Goal: Use online tool/utility: Use online tool/utility

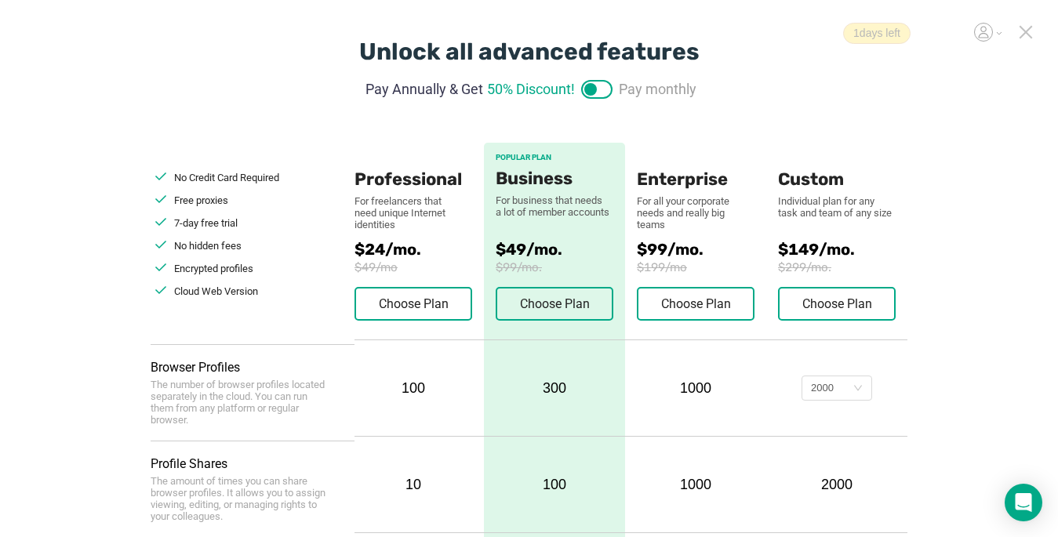
click at [1025, 35] on icon at bounding box center [1026, 32] width 14 height 14
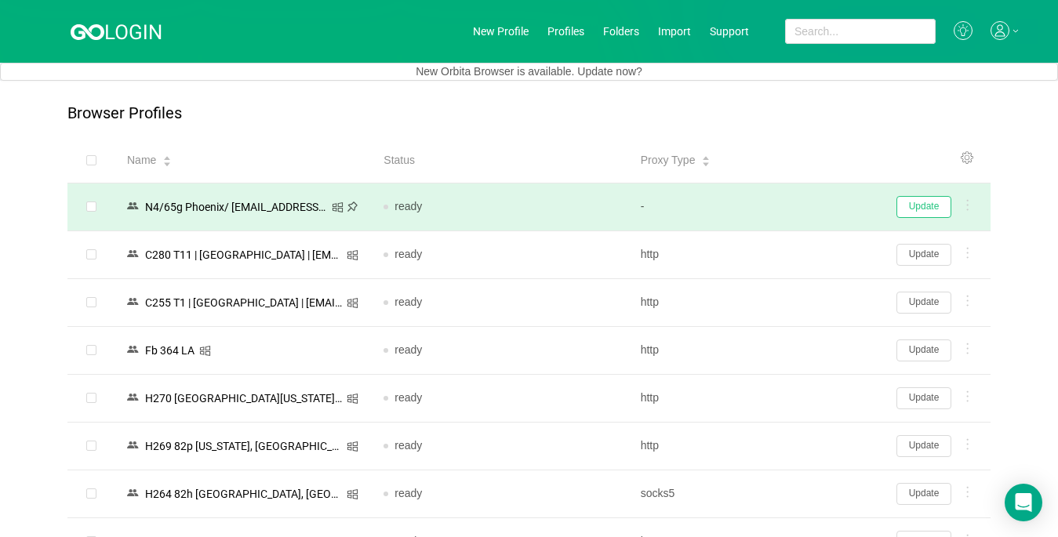
click at [935, 212] on button "Update" at bounding box center [924, 207] width 55 height 22
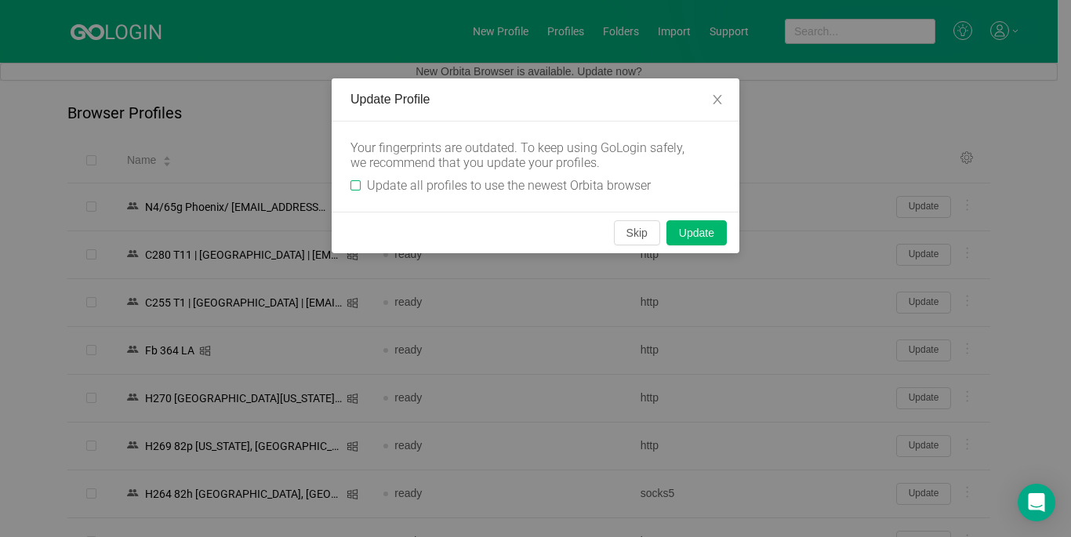
click at [362, 186] on span "Update all profiles to use the newest Orbita browser" at bounding box center [509, 185] width 296 height 15
click at [361, 186] on input "Update all profiles to use the newest Orbita browser" at bounding box center [356, 185] width 10 height 10
checkbox input "true"
click at [635, 233] on button "Skip" at bounding box center [637, 232] width 46 height 25
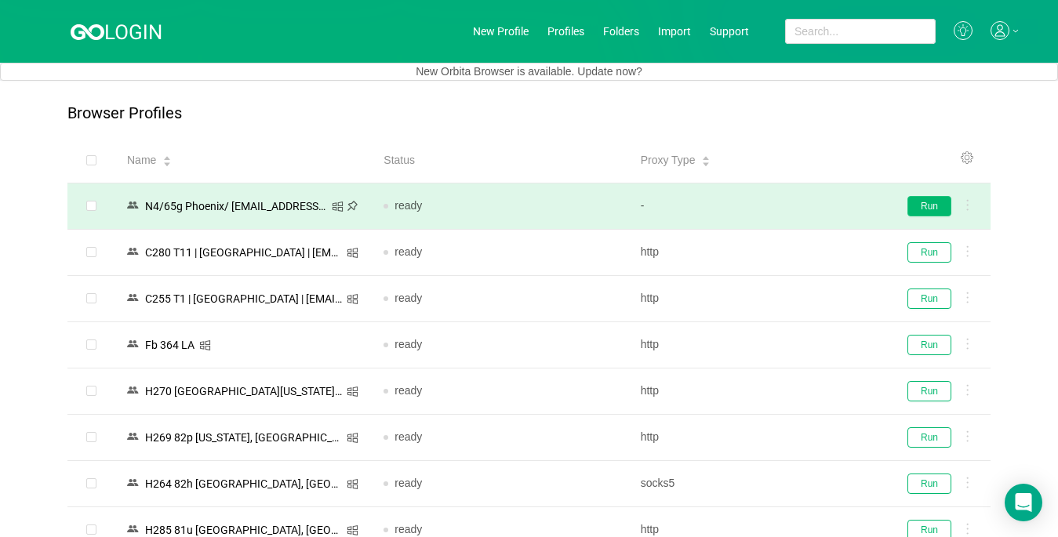
click at [928, 213] on button "Run" at bounding box center [930, 206] width 44 height 20
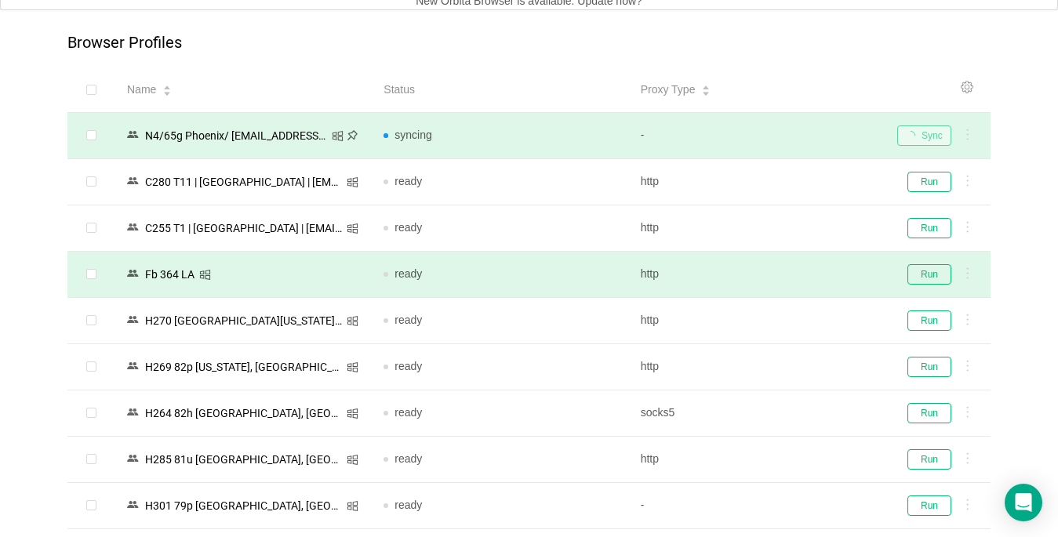
scroll to position [157, 0]
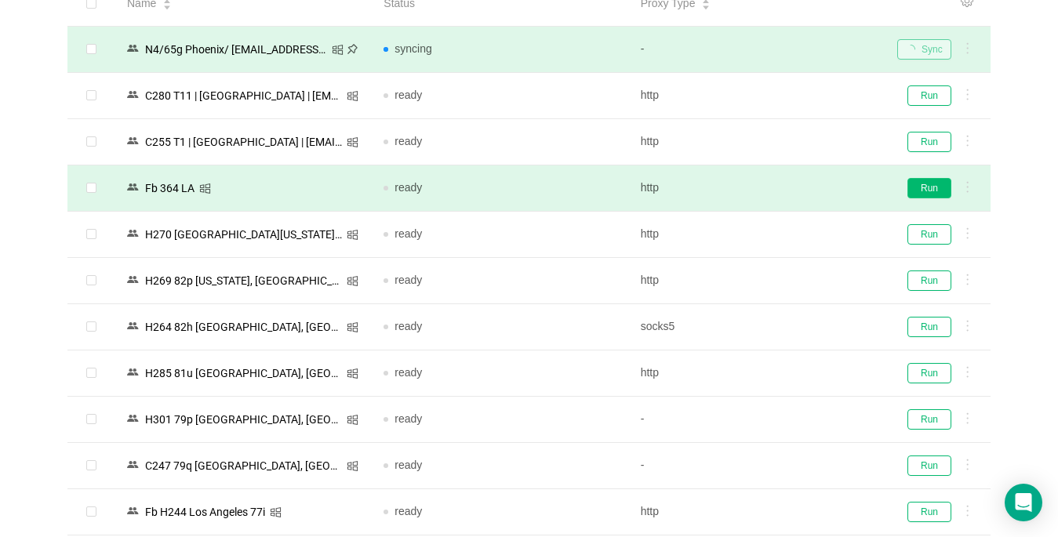
click at [920, 187] on button "Run" at bounding box center [930, 188] width 44 height 20
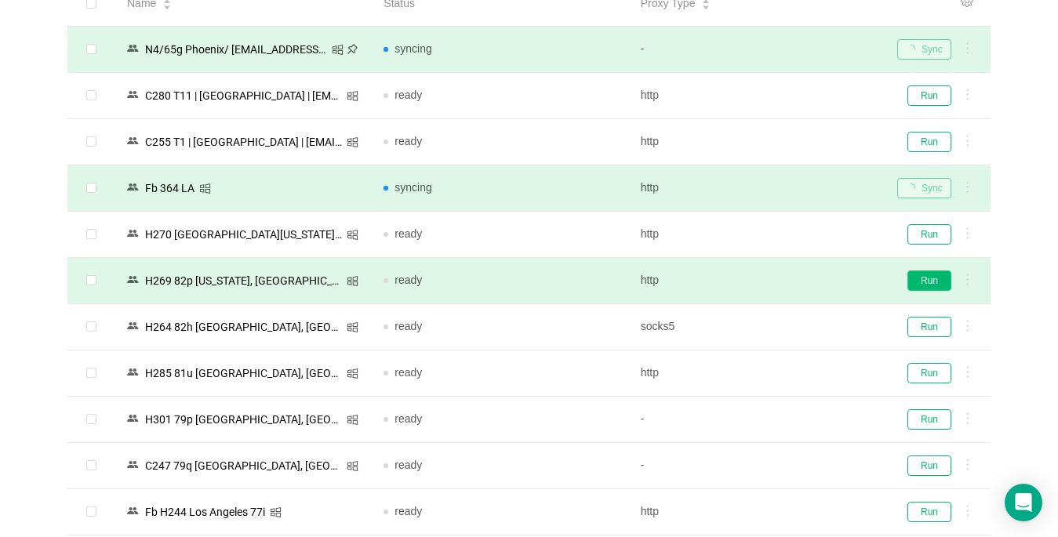
click at [926, 282] on button "Run" at bounding box center [930, 281] width 44 height 20
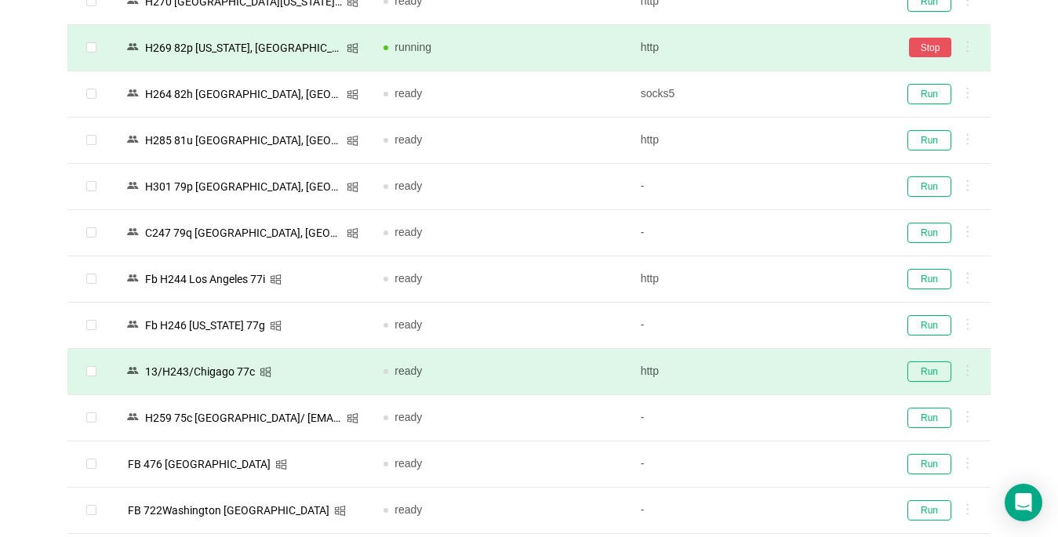
scroll to position [392, 0]
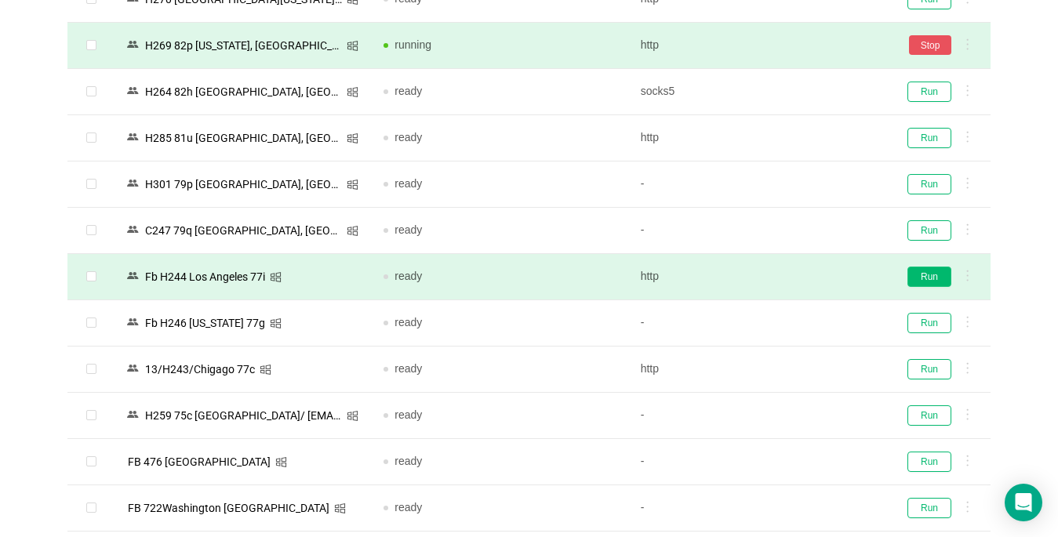
click at [919, 273] on button "Run" at bounding box center [930, 277] width 44 height 20
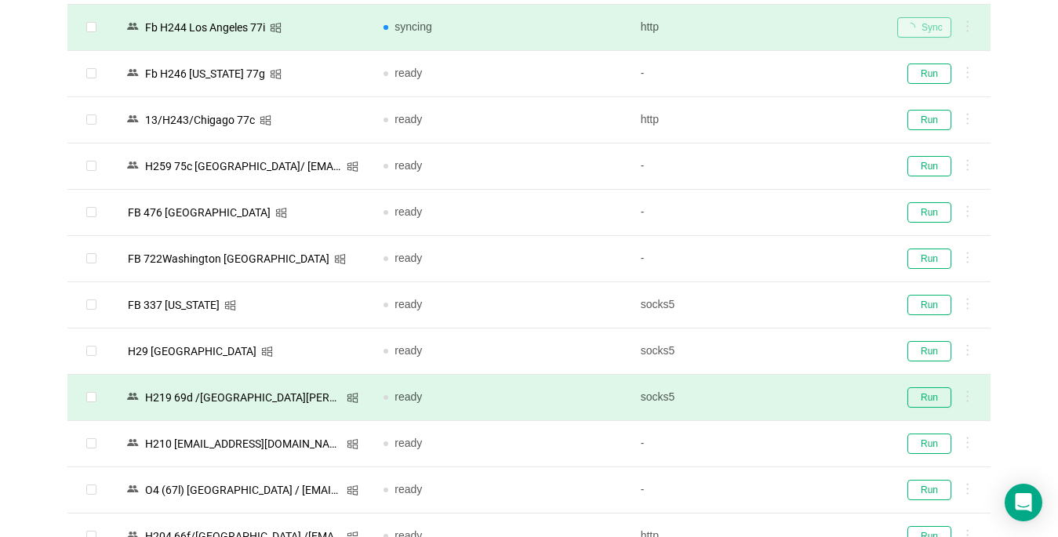
scroll to position [706, 0]
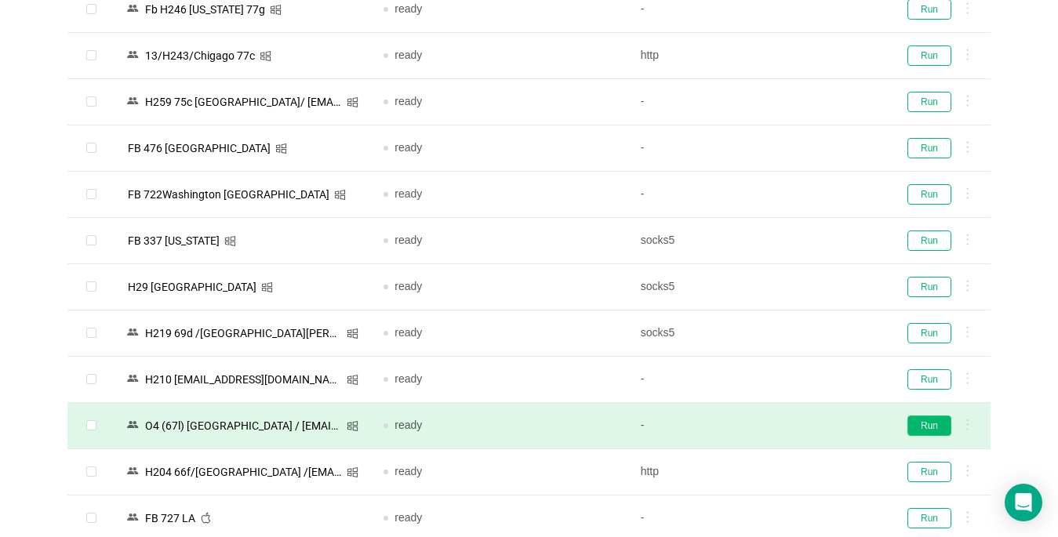
click at [924, 427] on button "Run" at bounding box center [930, 426] width 44 height 20
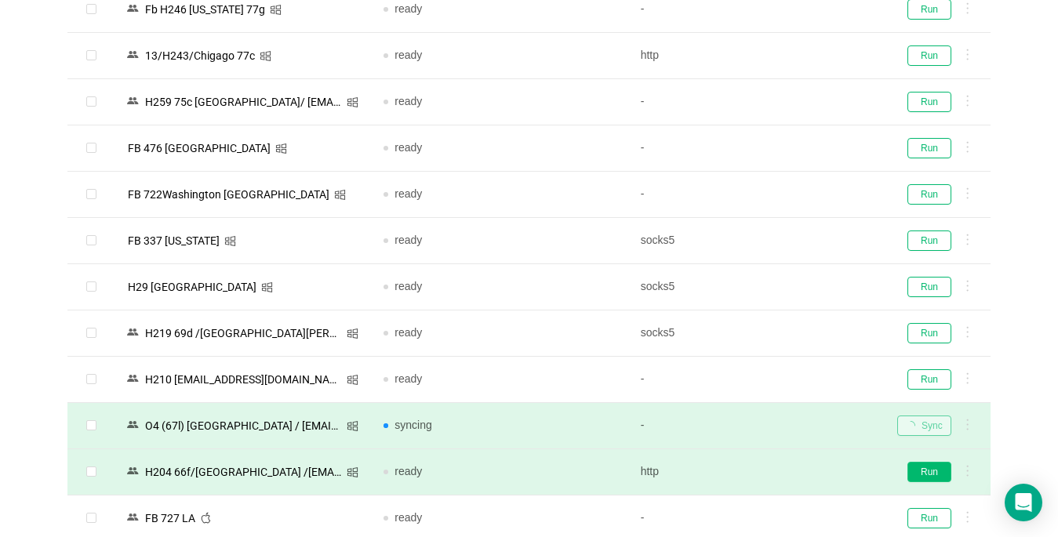
click at [928, 471] on button "Run" at bounding box center [930, 472] width 44 height 20
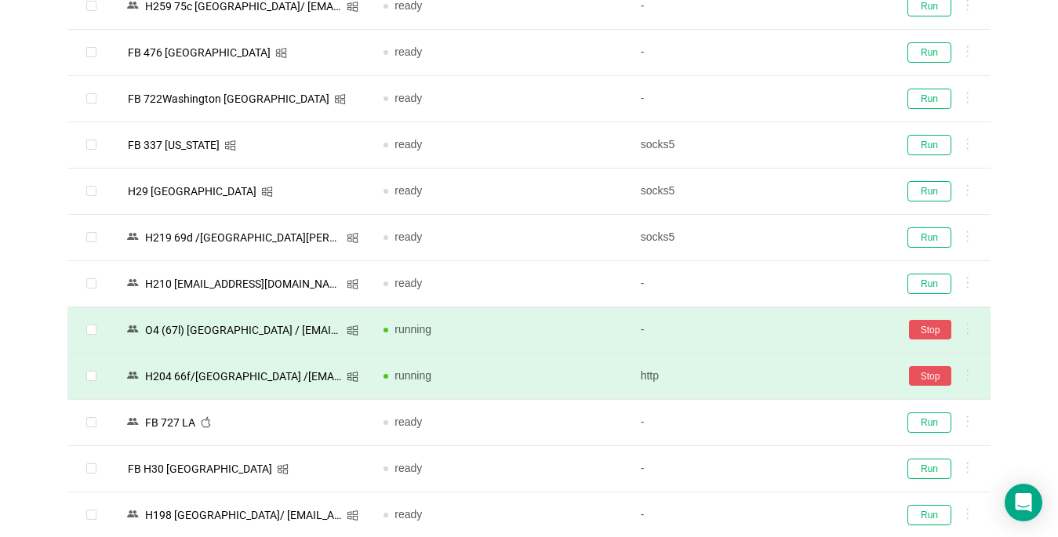
scroll to position [1020, 0]
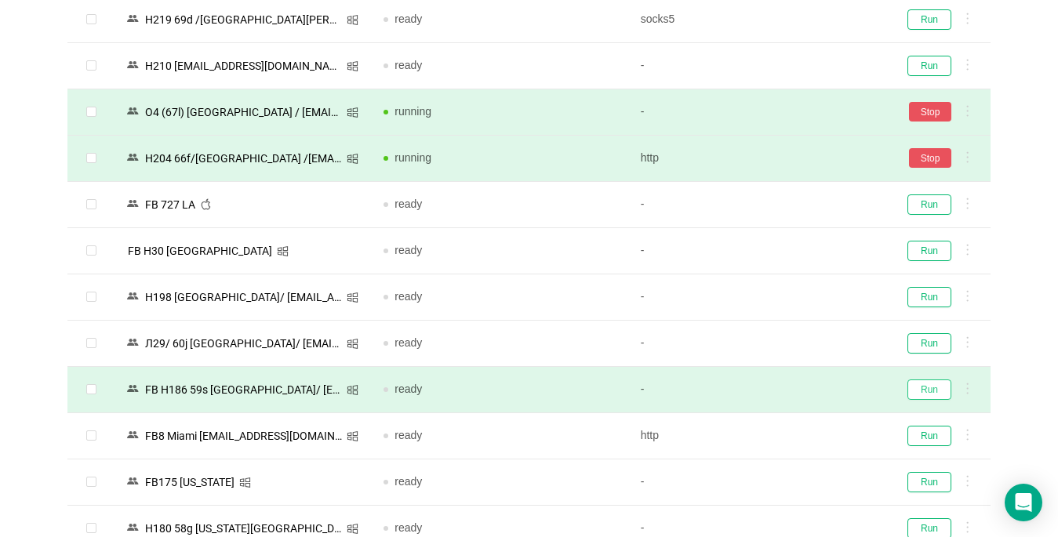
click at [923, 390] on button "Run" at bounding box center [930, 390] width 44 height 20
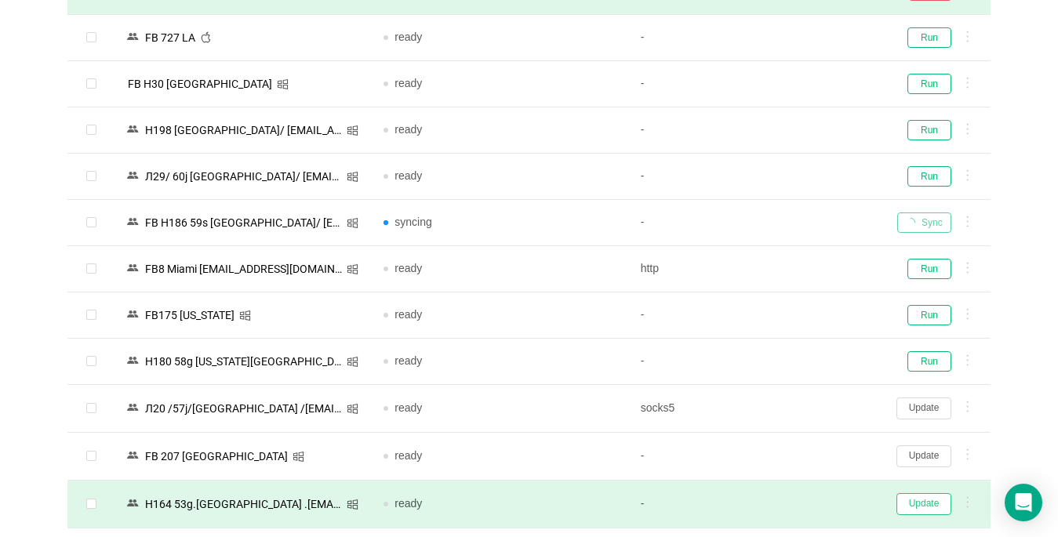
scroll to position [1333, 0]
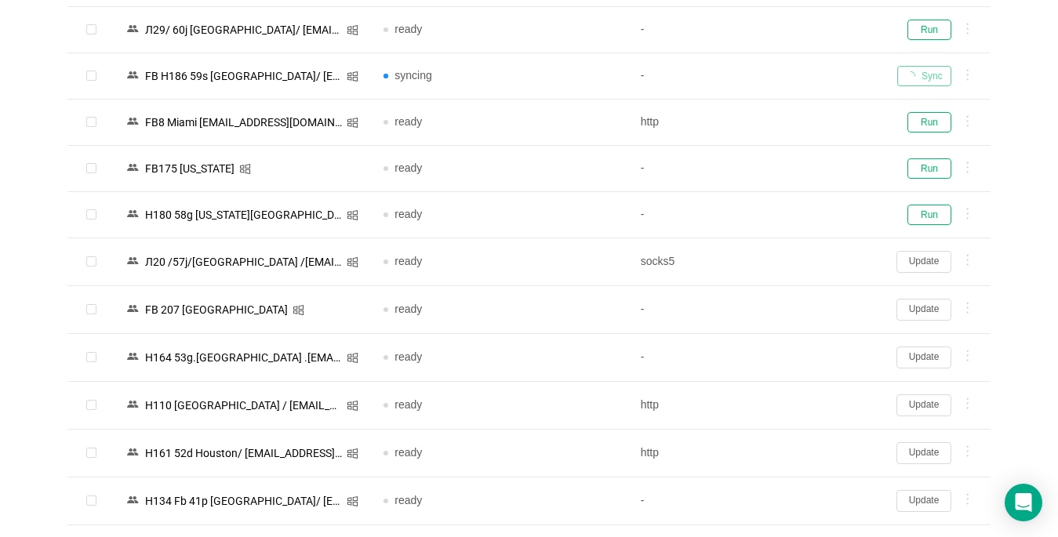
click at [929, 403] on button "Update" at bounding box center [924, 406] width 55 height 22
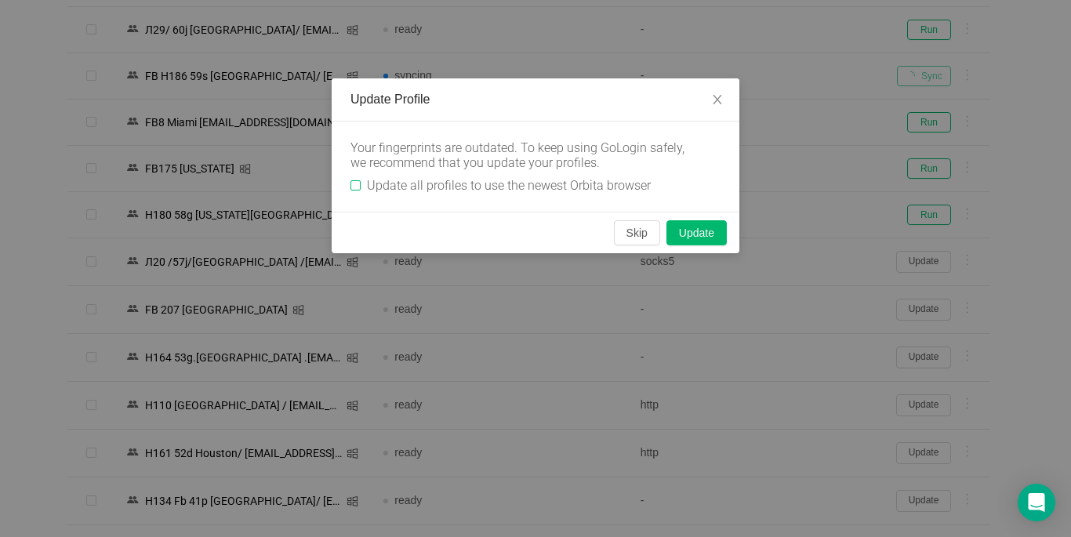
click at [355, 188] on input "Update all profiles to use the newest Orbita browser" at bounding box center [356, 185] width 10 height 10
checkbox input "true"
click at [623, 231] on button "Skip" at bounding box center [637, 232] width 46 height 25
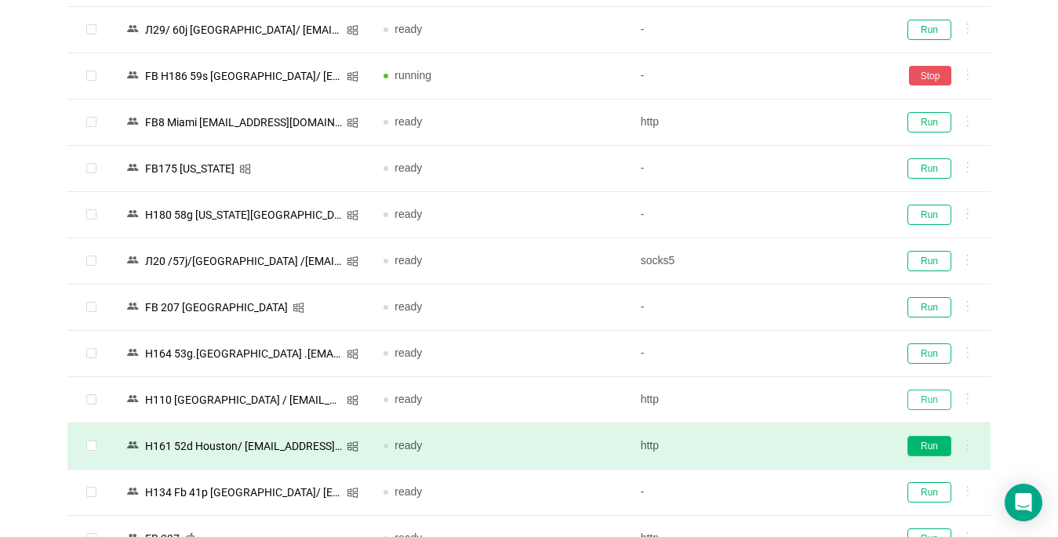
click at [924, 407] on button "Run" at bounding box center [930, 400] width 44 height 20
click at [918, 448] on button "Run" at bounding box center [930, 446] width 44 height 20
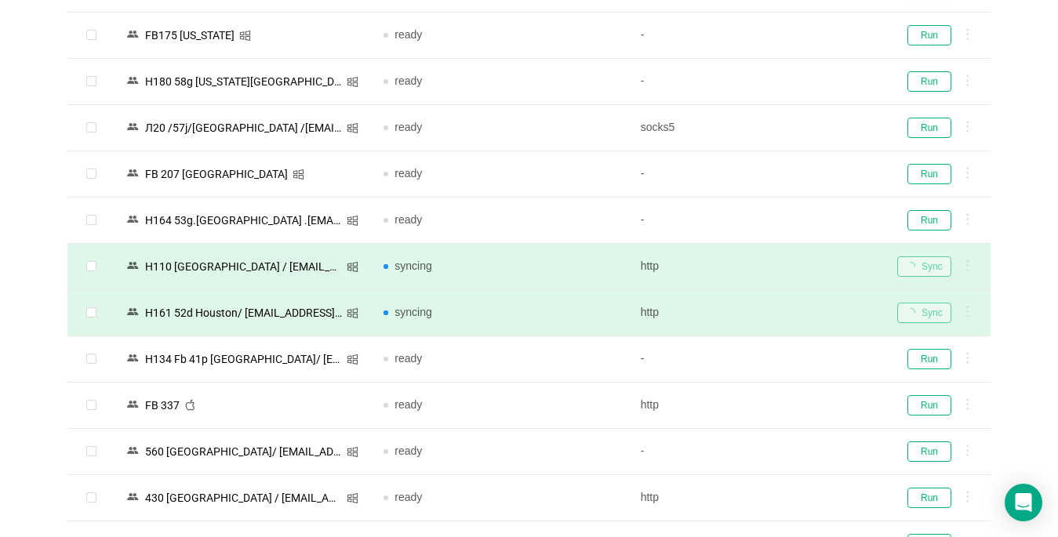
scroll to position [1490, 0]
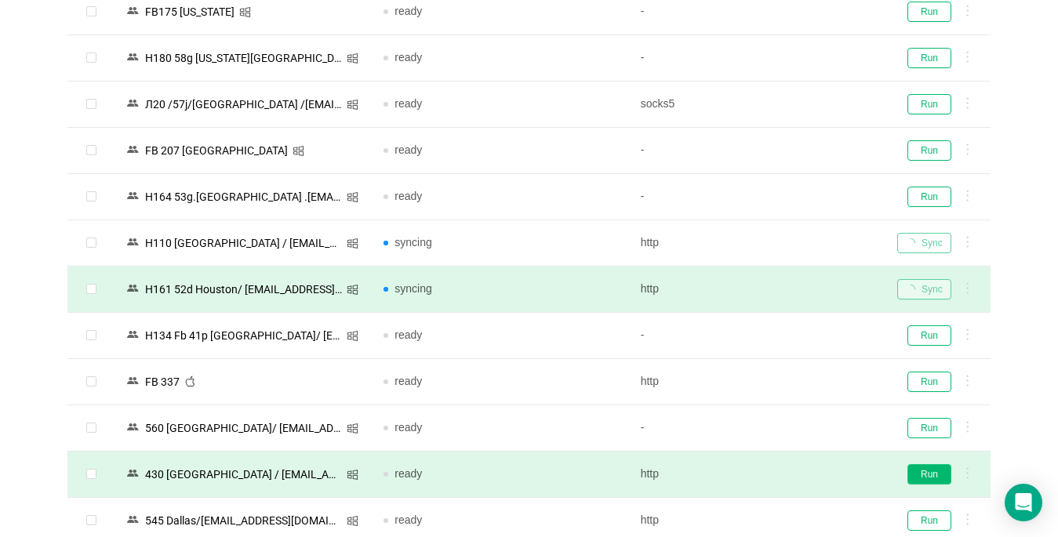
click at [936, 476] on button "Run" at bounding box center [930, 474] width 44 height 20
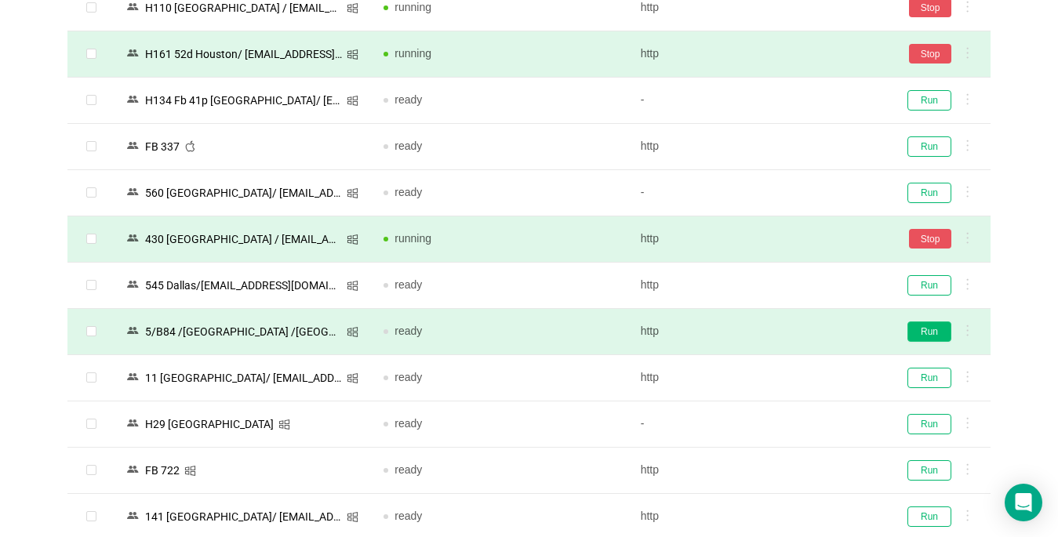
click at [932, 331] on button "Run" at bounding box center [930, 332] width 44 height 20
